Goal: Information Seeking & Learning: Check status

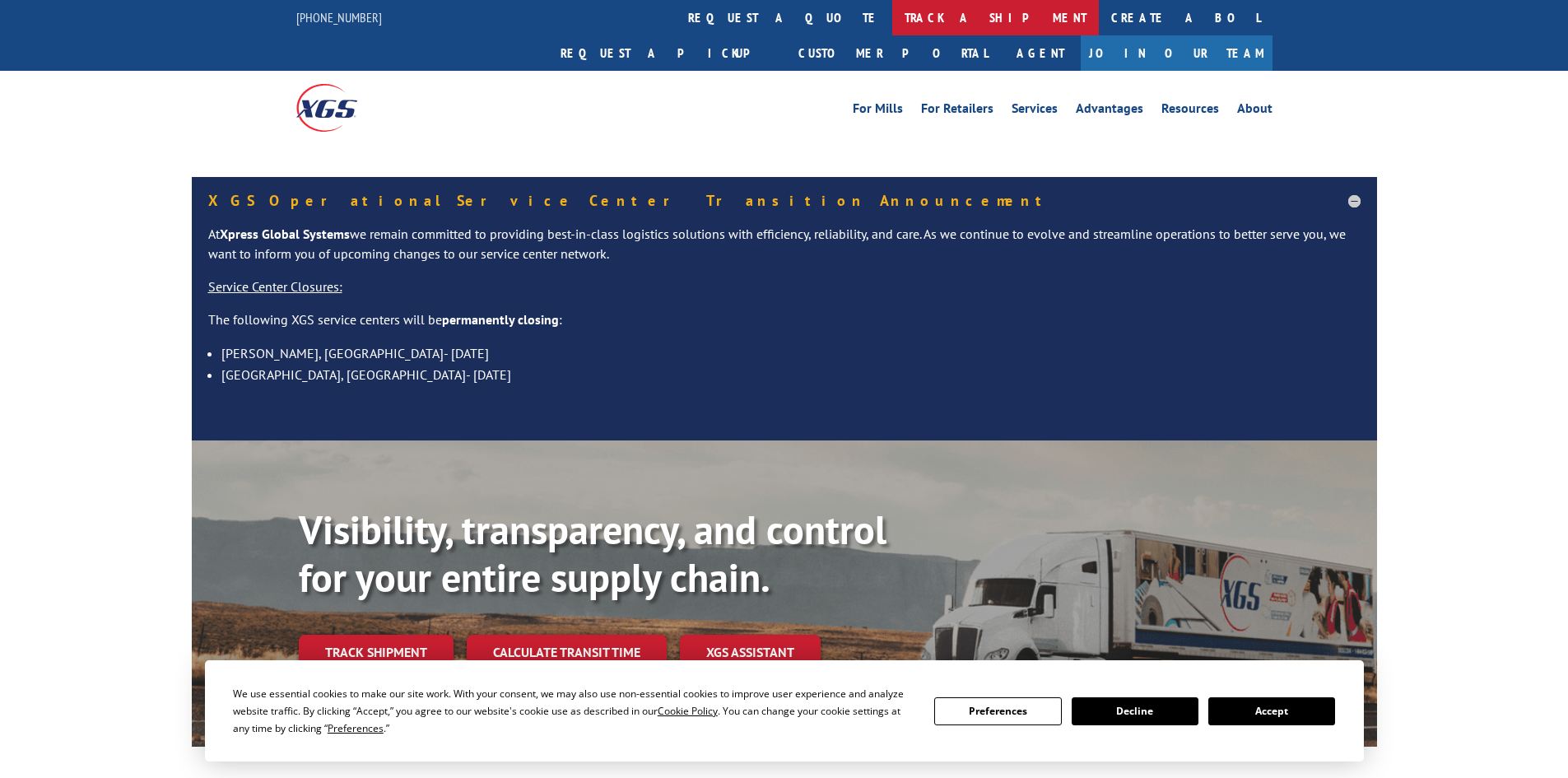
click at [892, 11] on link "track a shipment" at bounding box center [995, 17] width 206 height 35
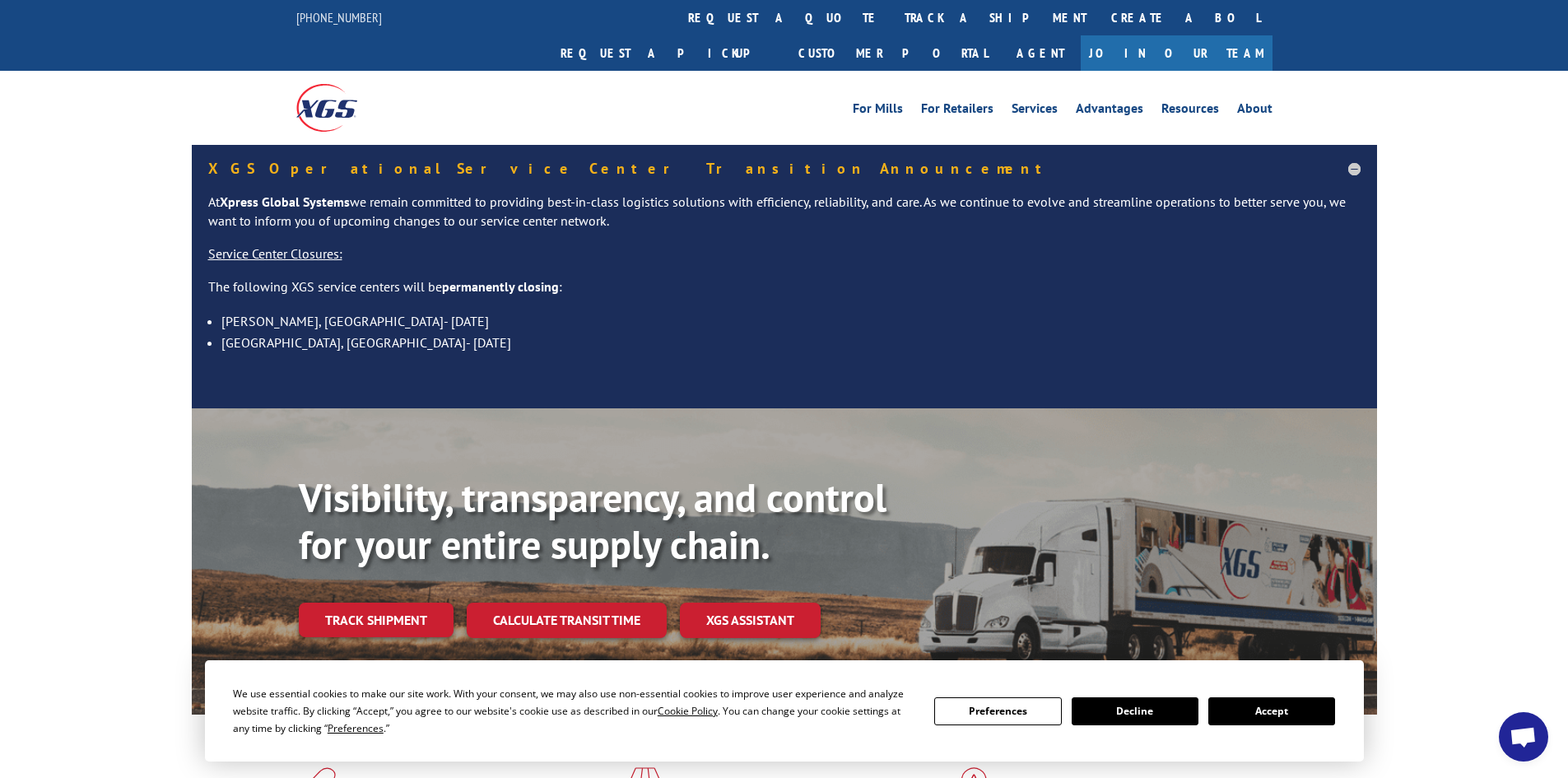
click at [1250, 719] on button "Accept" at bounding box center [1271, 710] width 127 height 28
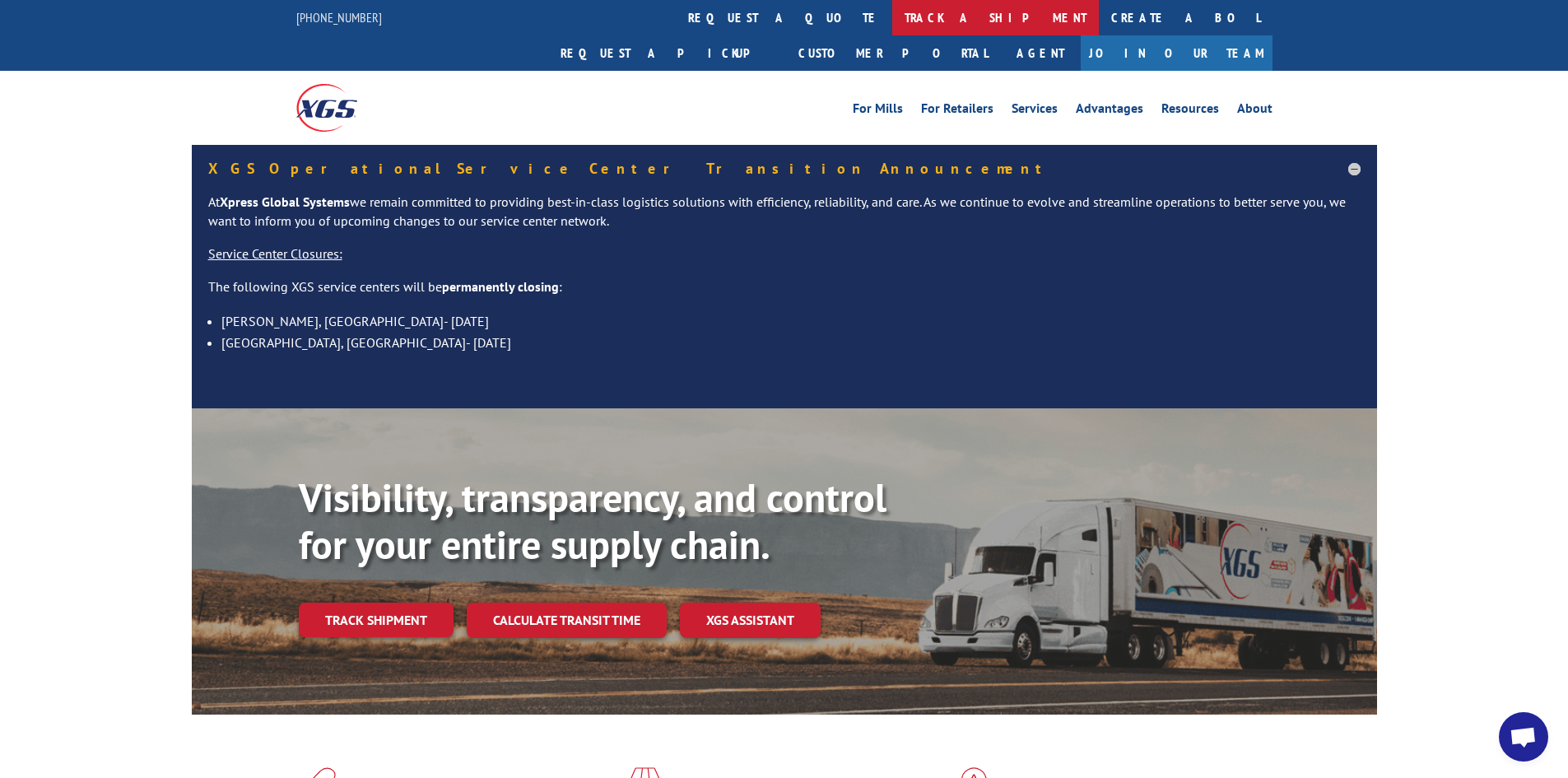
click at [892, 30] on link "track a shipment" at bounding box center [995, 17] width 206 height 35
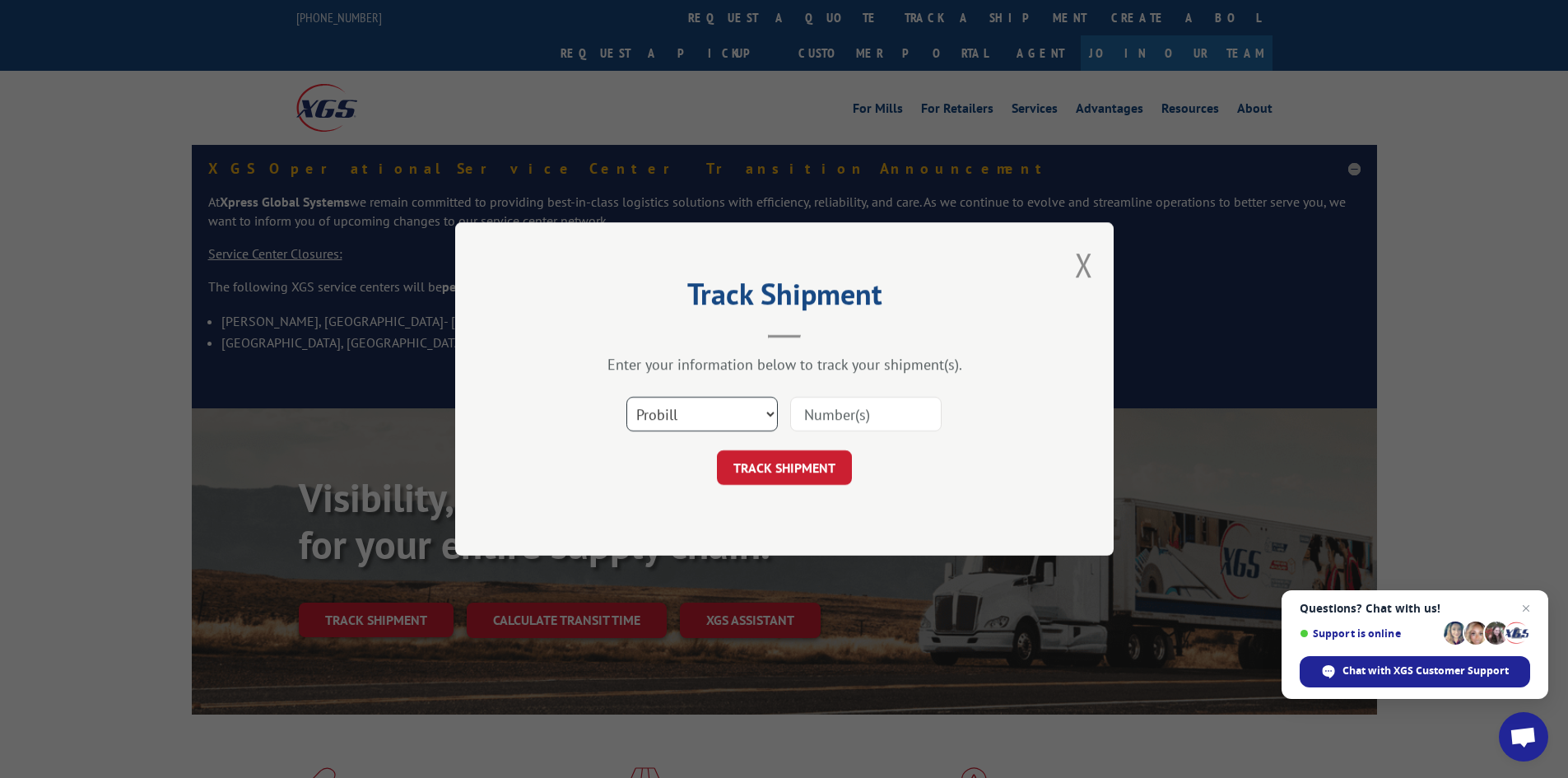
click at [669, 415] on select "Select category... Probill BOL PO" at bounding box center [701, 414] width 151 height 34
click at [626, 397] on select "Select category... Probill BOL PO" at bounding box center [701, 414] width 151 height 34
click at [670, 414] on select "Select category... Probill BOL PO" at bounding box center [701, 414] width 151 height 34
select select "bol"
click at [626, 397] on select "Select category... Probill BOL PO" at bounding box center [701, 414] width 151 height 34
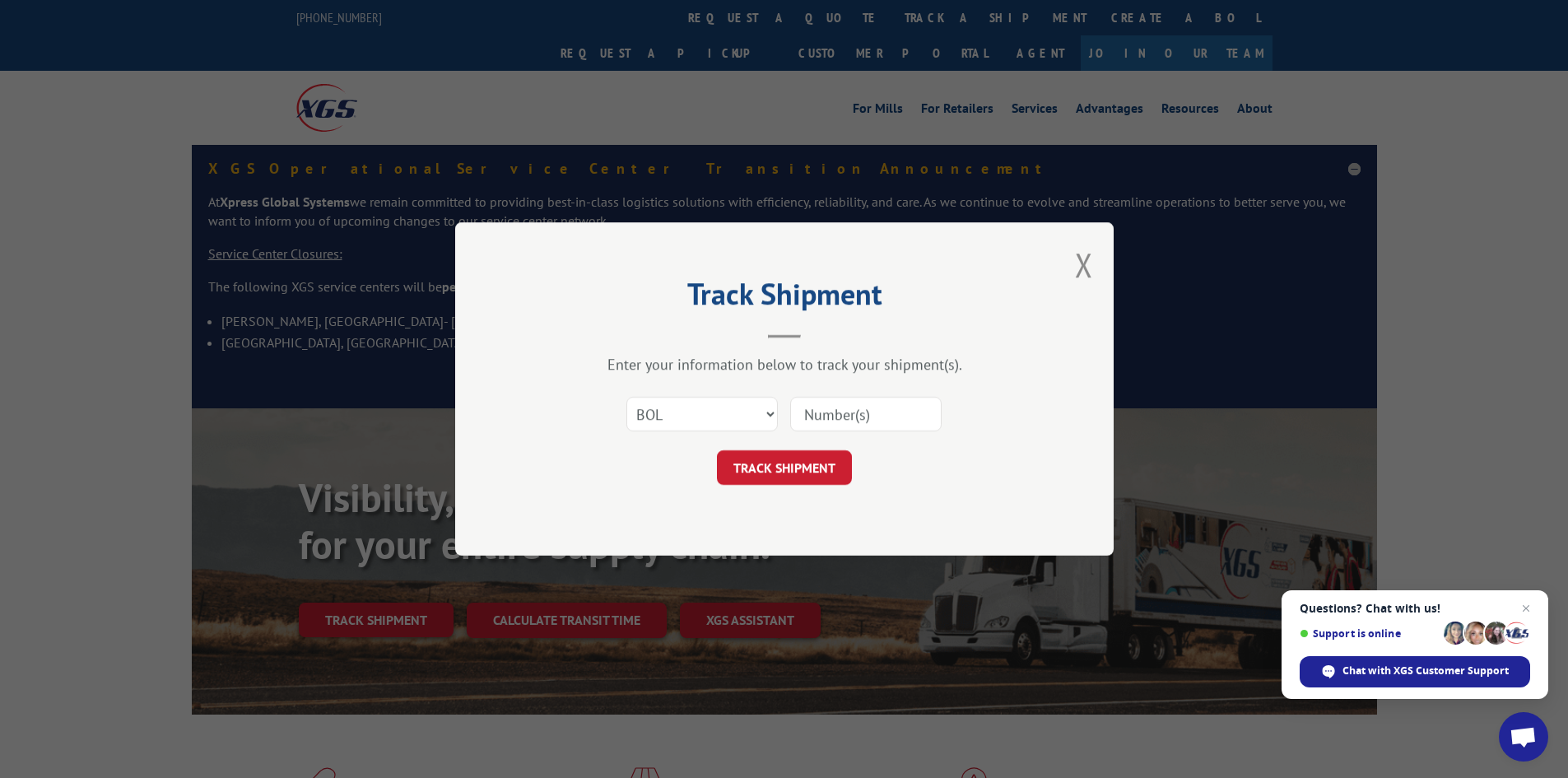
click at [813, 425] on input at bounding box center [866, 414] width 151 height 34
paste input "5994870"
type input "5994870"
click at [808, 468] on button "TRACK SHIPMENT" at bounding box center [785, 467] width 135 height 34
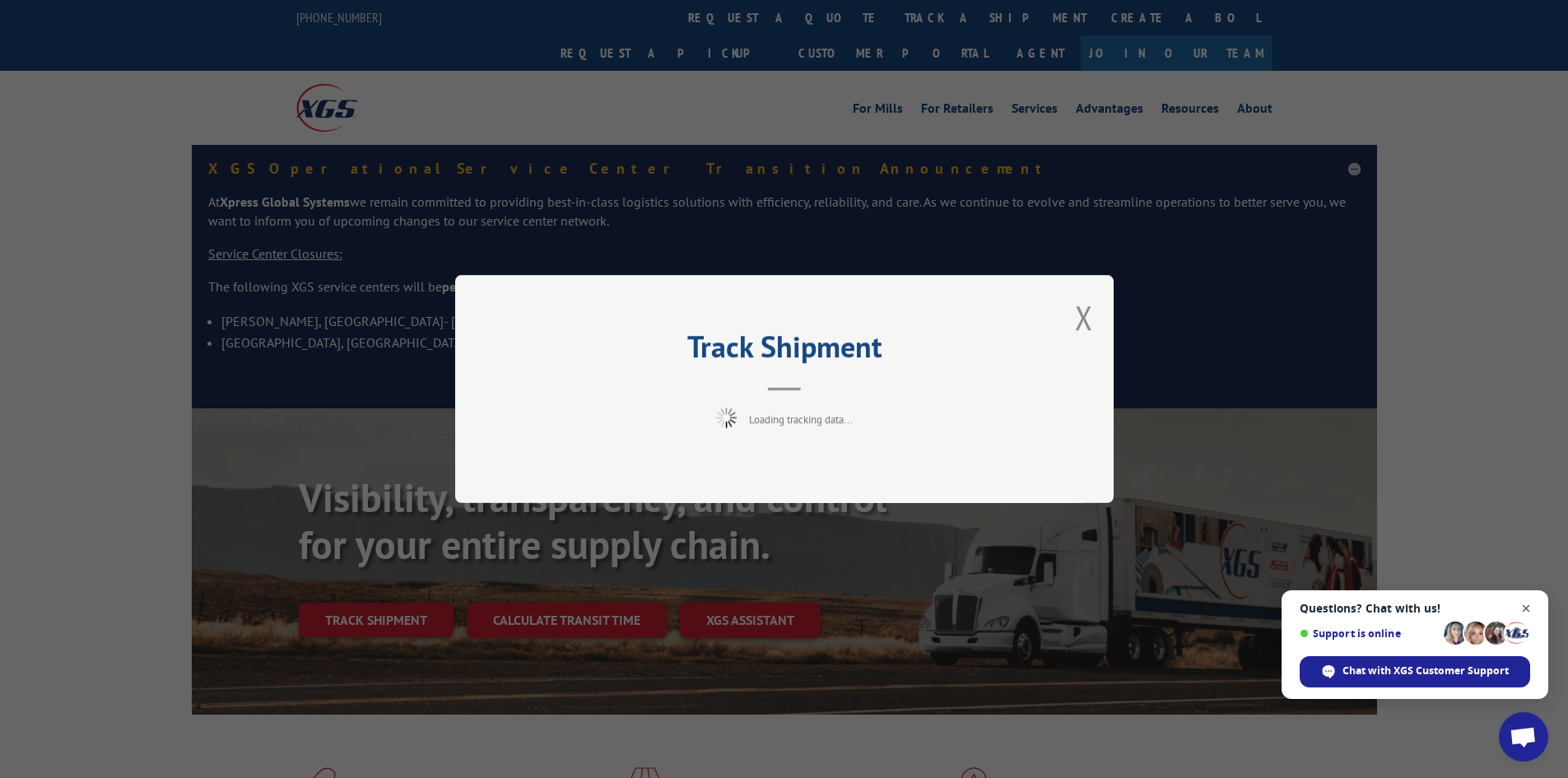
click at [1523, 607] on span "Open chat" at bounding box center [1527, 609] width 21 height 21
